Goal: Information Seeking & Learning: Compare options

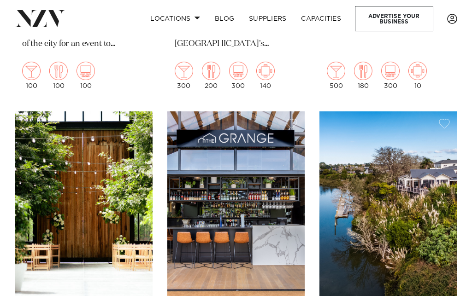
scroll to position [710, 0]
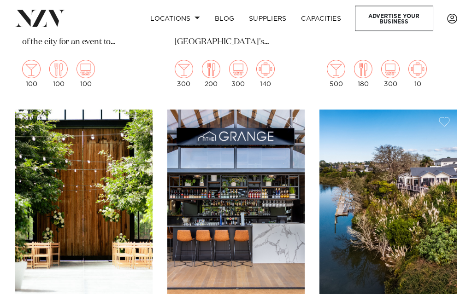
click at [98, 184] on img at bounding box center [84, 202] width 138 height 185
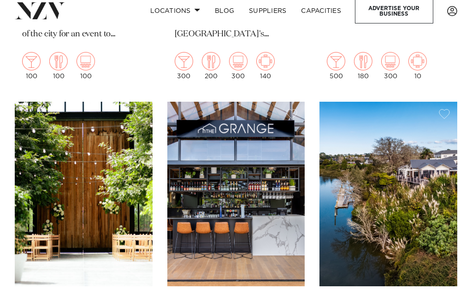
scroll to position [743, 0]
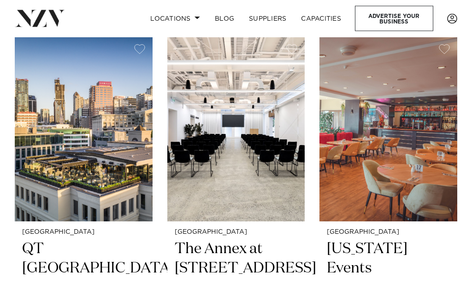
scroll to position [1949, 0]
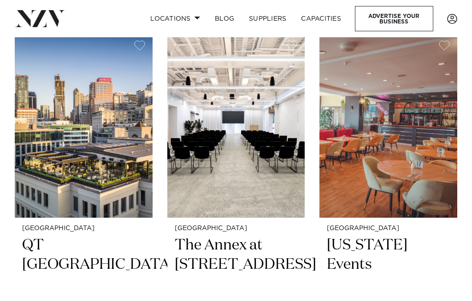
click at [91, 236] on h2 "QT Auckland" at bounding box center [83, 265] width 123 height 59
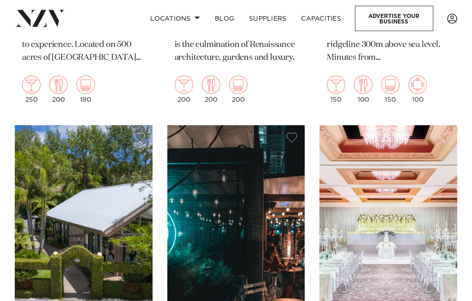
scroll to position [3001, 0]
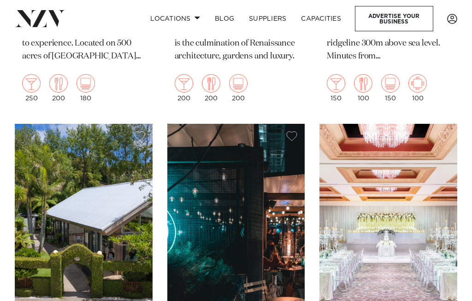
click at [282, 201] on img at bounding box center [236, 216] width 138 height 185
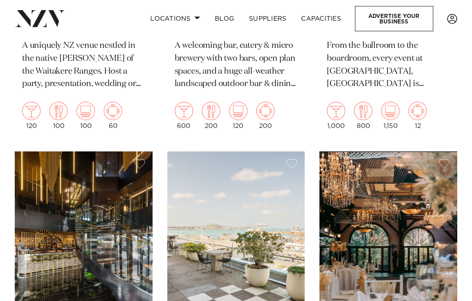
scroll to position [3364, 0]
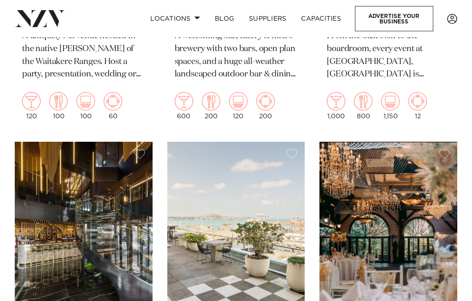
click at [423, 154] on img at bounding box center [388, 234] width 138 height 185
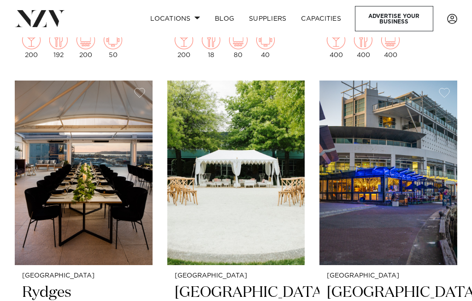
scroll to position [3807, 0]
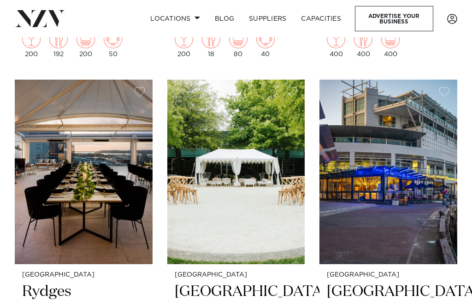
click at [413, 164] on img at bounding box center [388, 172] width 138 height 185
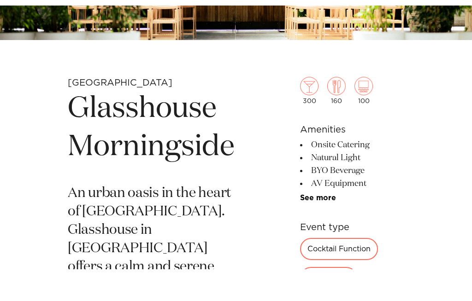
scroll to position [219, 0]
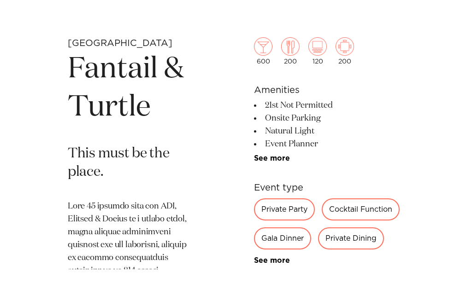
scroll to position [258, 0]
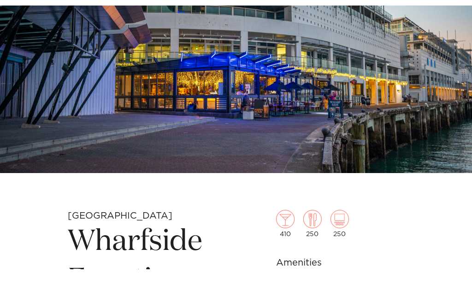
scroll to position [85, 0]
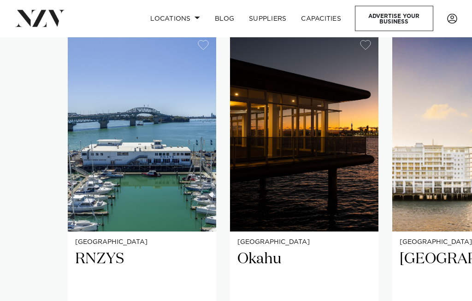
scroll to position [559, 0]
click at [163, 56] on img "1 / 29" at bounding box center [142, 132] width 148 height 199
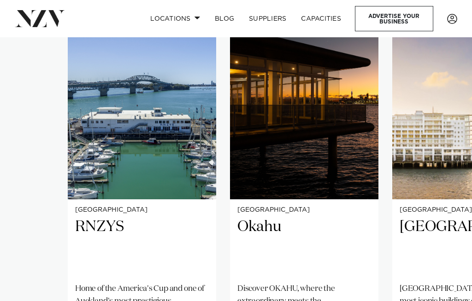
scroll to position [591, 0]
